Goal: Task Accomplishment & Management: Manage account settings

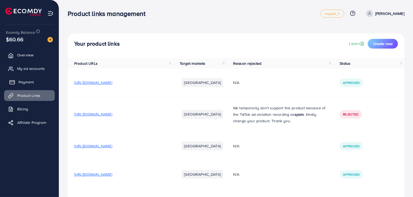
click at [19, 83] on span "Payment" at bounding box center [26, 81] width 15 height 5
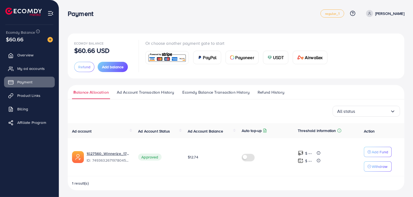
scroll to position [2, 0]
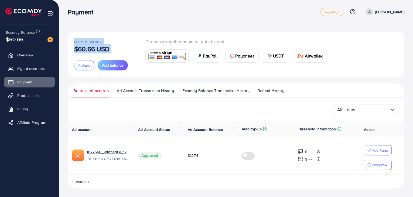
drag, startPoint x: 68, startPoint y: 40, endPoint x: 138, endPoint y: 52, distance: 70.9
click at [138, 52] on div "Ecomdy Balance $60.66 USD Refund Add balance Or choose another payment gate to …" at bounding box center [236, 54] width 336 height 45
click at [138, 52] on div "Or choose another payment gate to start PayPal Payoneer USDT Airwallex" at bounding box center [231, 54] width 199 height 32
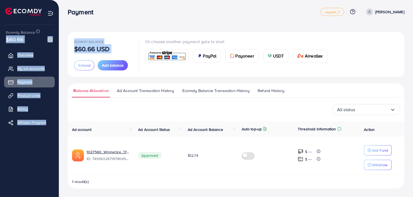
drag, startPoint x: 138, startPoint y: 52, endPoint x: 48, endPoint y: 34, distance: 92.3
click at [48, 34] on div "Payment regular_1 Help Center Contact Support Plans and Pricing Term and policy…" at bounding box center [206, 97] width 413 height 199
click at [124, 2] on div "Ecomdy Balance $60.66 USD Refund Add balance Or choose another payment gate to …" at bounding box center [236, 97] width 354 height 199
